Goal: Obtain resource: Download file/media

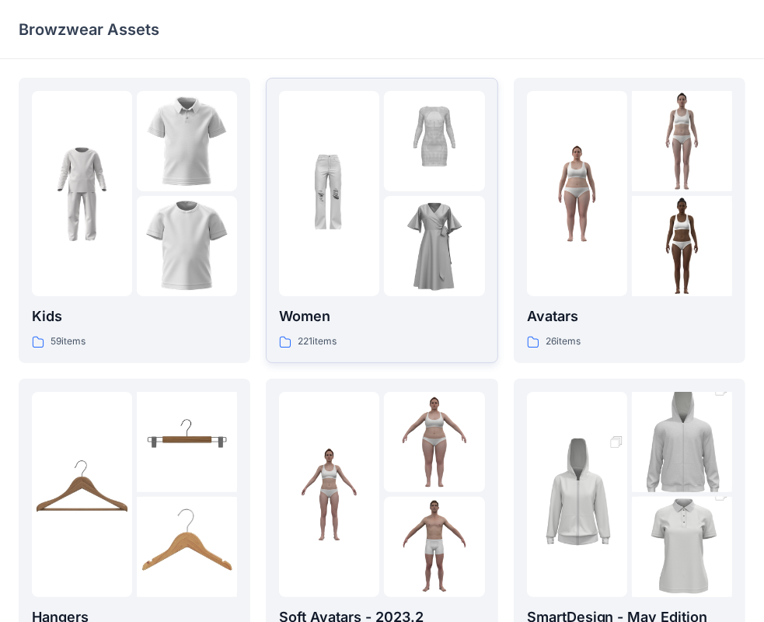
click at [362, 339] on div "221 items" at bounding box center [381, 341] width 205 height 16
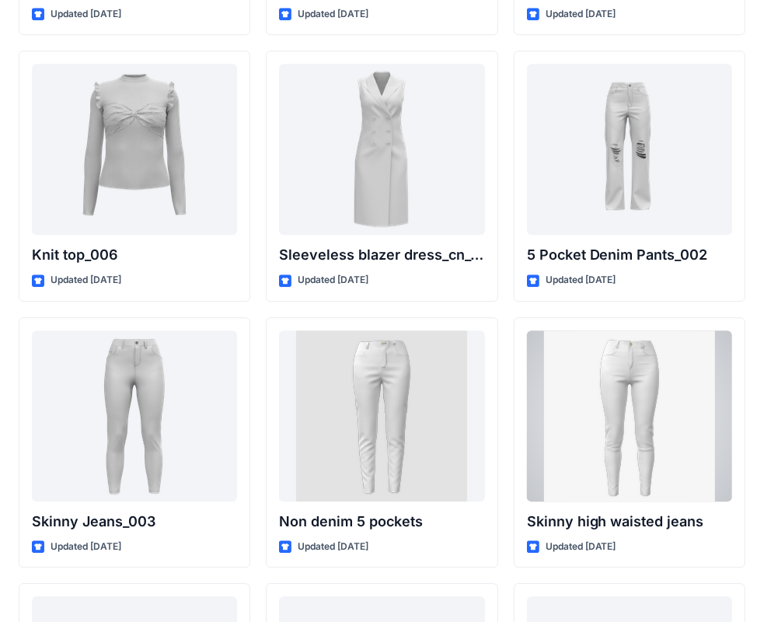
scroll to position [10408, 0]
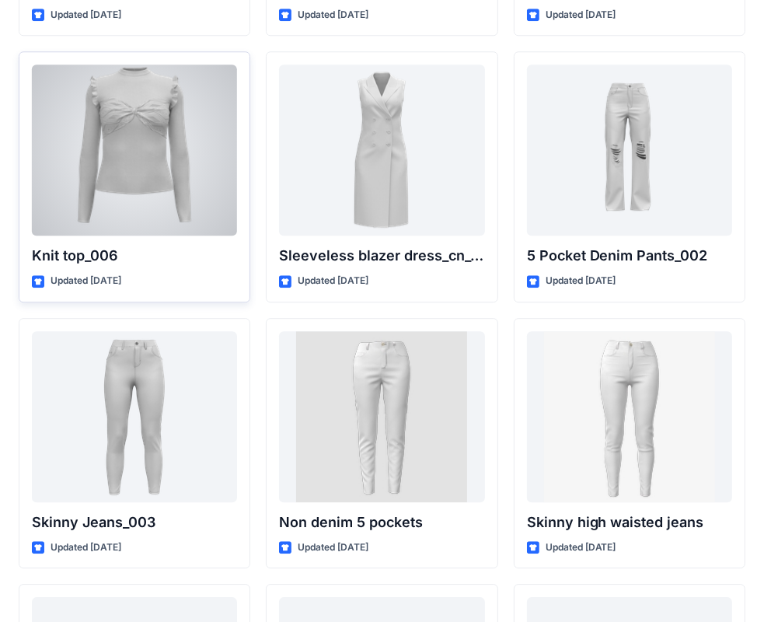
click at [143, 152] on div at bounding box center [134, 149] width 205 height 171
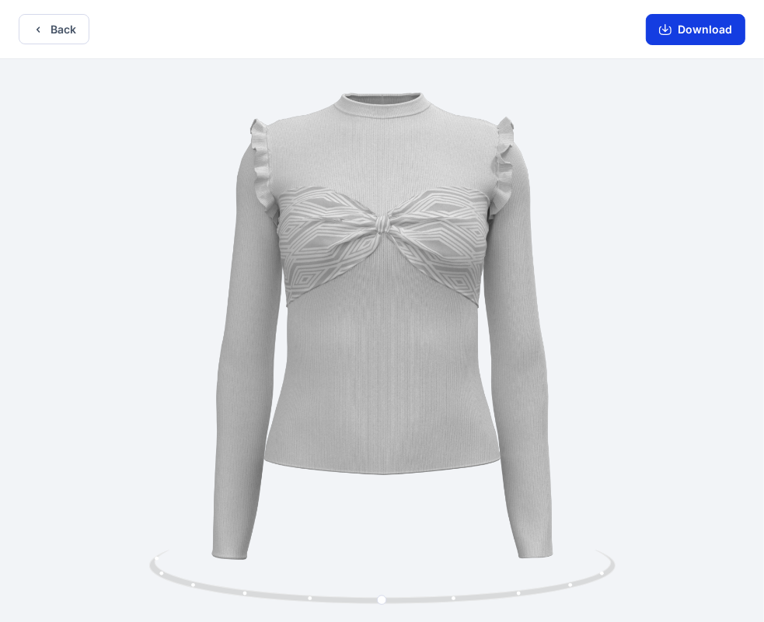
click at [674, 30] on button "Download" at bounding box center [695, 29] width 99 height 31
click at [75, 34] on button "Back" at bounding box center [54, 29] width 71 height 30
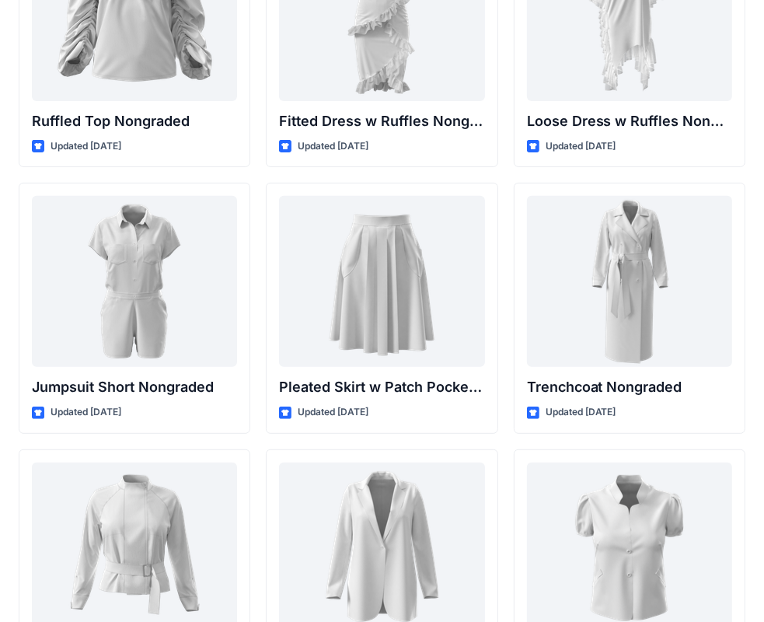
scroll to position [15600, 0]
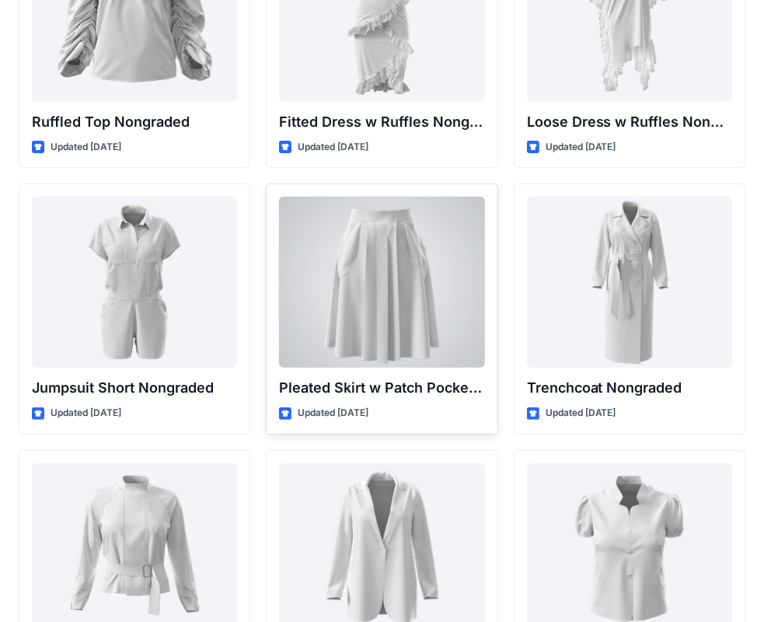
click at [441, 307] on div at bounding box center [381, 282] width 205 height 171
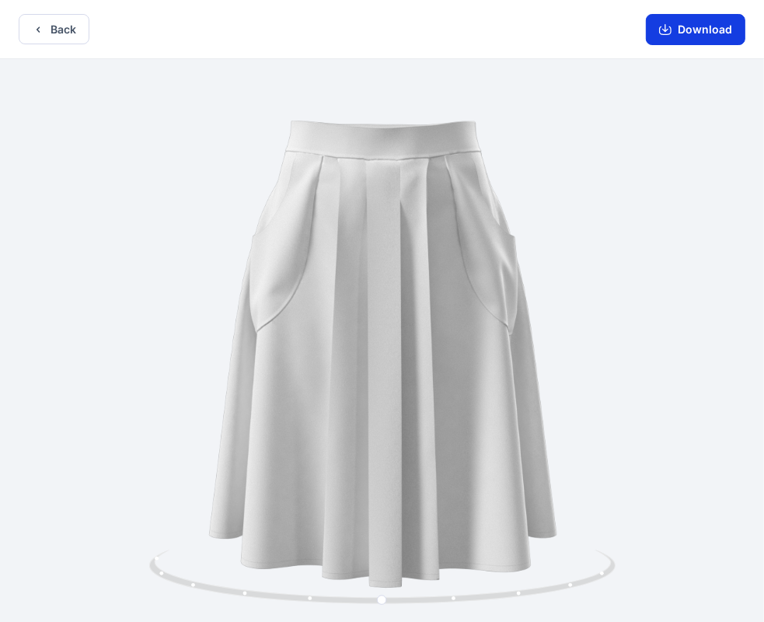
click at [704, 28] on button "Download" at bounding box center [695, 29] width 99 height 31
